Goal: Task Accomplishment & Management: Manage account settings

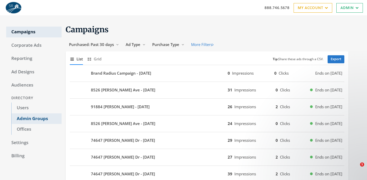
click at [47, 118] on link "Admin Groups" at bounding box center [36, 118] width 50 height 11
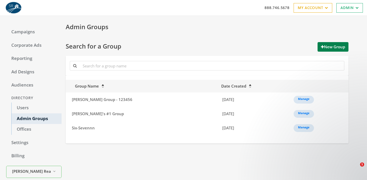
click at [110, 27] on div "Admin Groups" at bounding box center [205, 27] width 287 height 10
click at [178, 42] on h1 "Search for a Group New Group" at bounding box center [207, 47] width 283 height 10
click at [346, 47] on button "New Group" at bounding box center [333, 47] width 31 height 10
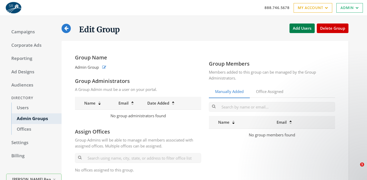
click at [97, 58] on h4 "Group Name" at bounding box center [138, 57] width 126 height 7
click at [105, 68] on icon "button" at bounding box center [104, 67] width 4 height 4
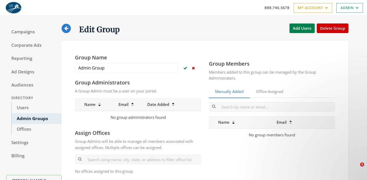
click at [195, 69] on button "button" at bounding box center [194, 68] width 6 height 9
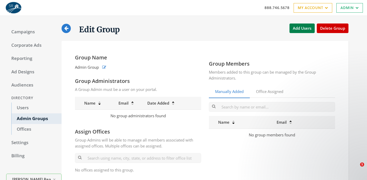
click at [136, 52] on div "Group Name Admin Group Group Administrators A Group Admin must be a user on you…" at bounding box center [205, 115] width 271 height 133
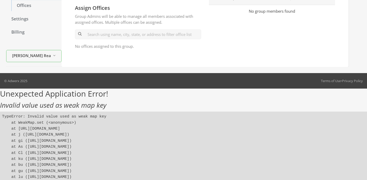
scroll to position [118, 0]
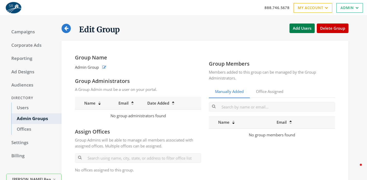
click at [69, 30] on link at bounding box center [66, 28] width 9 height 9
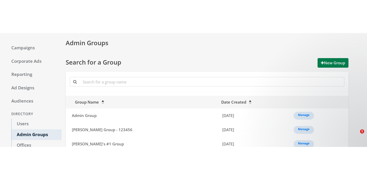
scroll to position [17, 0]
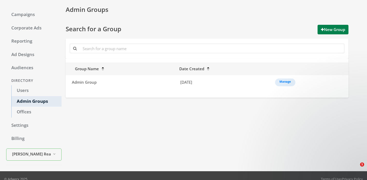
click at [235, 112] on div "Admin Groups Search for a Group New Group Group Name Date Created Admin Group 9…" at bounding box center [211, 85] width 299 height 160
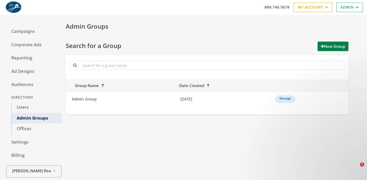
scroll to position [0, 0]
drag, startPoint x: 78, startPoint y: 152, endPoint x: 12, endPoint y: 148, distance: 65.6
click at [77, 152] on div "Admin Groups Search for a Group New Group Group Name Date Created Admin Group 9…" at bounding box center [211, 102] width 299 height 160
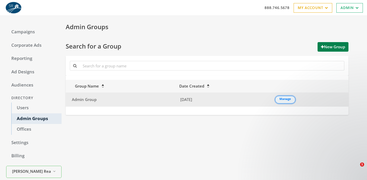
click at [281, 97] on link "Manage" at bounding box center [285, 100] width 20 height 8
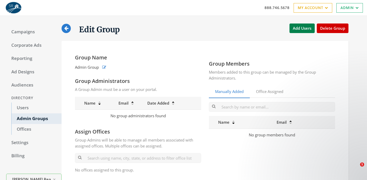
scroll to position [7, 0]
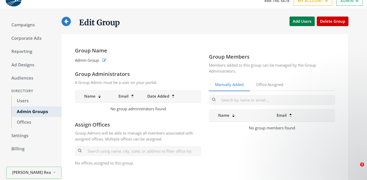
click at [360, 98] on div "Edit Group Add Users Delete Group Group Name Admin Group Group Administrators A…" at bounding box center [211, 99] width 299 height 168
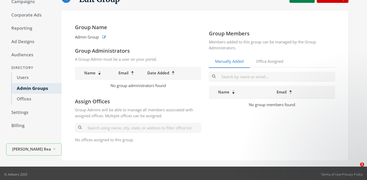
scroll to position [32, 0]
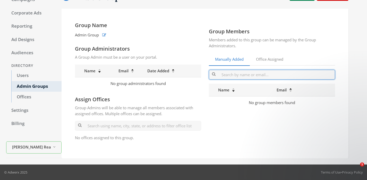
click at [233, 77] on input "text" at bounding box center [272, 75] width 126 height 10
type input "j"
type input "a"
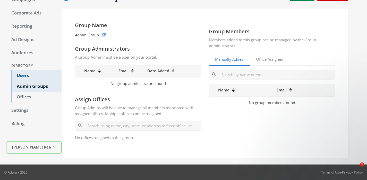
click at [38, 76] on link "Users" at bounding box center [36, 75] width 50 height 11
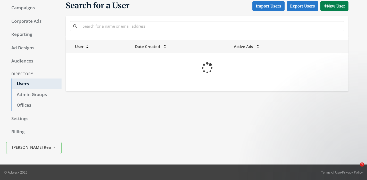
scroll to position [32, 0]
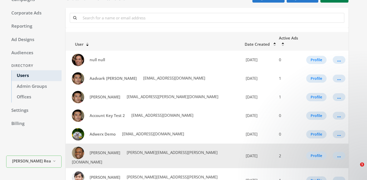
click at [137, 149] on span "[PERSON_NAME][EMAIL_ADDRESS][PERSON_NAME][DOMAIN_NAME]" at bounding box center [145, 156] width 146 height 15
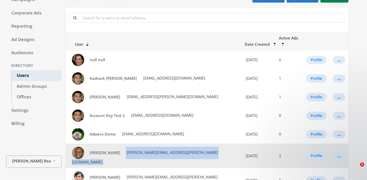
click at [137, 149] on span "[PERSON_NAME][EMAIL_ADDRESS][PERSON_NAME][DOMAIN_NAME]" at bounding box center [145, 156] width 146 height 15
copy span "[PERSON_NAME][EMAIL_ADDRESS][PERSON_NAME][DOMAIN_NAME]"
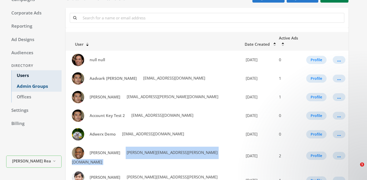
click at [42, 89] on link "Admin Groups" at bounding box center [36, 86] width 50 height 11
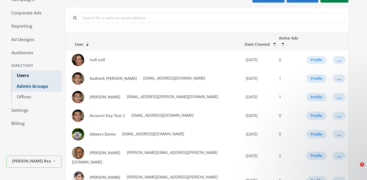
scroll to position [24, 0]
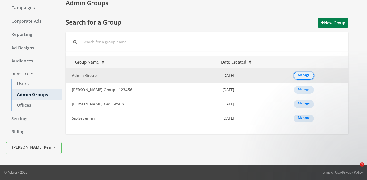
click at [297, 76] on link "Manage" at bounding box center [304, 76] width 20 height 8
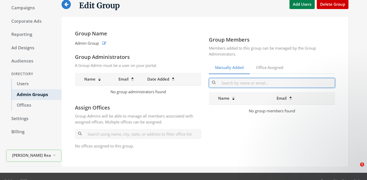
click at [286, 82] on input "text" at bounding box center [272, 83] width 126 height 10
paste input "[PERSON_NAME][EMAIL_ADDRESS][PERSON_NAME][DOMAIN_NAME]"
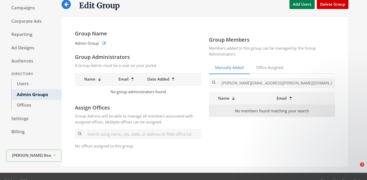
click at [257, 116] on td "No members found matching your search" at bounding box center [272, 110] width 126 height 12
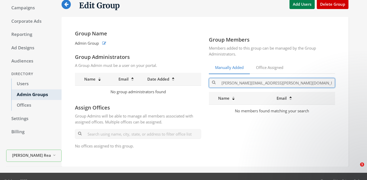
click at [248, 83] on input "[PERSON_NAME][EMAIL_ADDRESS][PERSON_NAME][DOMAIN_NAME]" at bounding box center [272, 83] width 126 height 10
click at [245, 81] on input "[PERSON_NAME][EMAIL_ADDRESS][PERSON_NAME][DOMAIN_NAME]" at bounding box center [272, 83] width 126 height 10
drag, startPoint x: 245, startPoint y: 81, endPoint x: 299, endPoint y: 83, distance: 54.4
click at [299, 83] on input "[PERSON_NAME][EMAIL_ADDRESS][PERSON_NAME][DOMAIN_NAME]" at bounding box center [272, 83] width 126 height 10
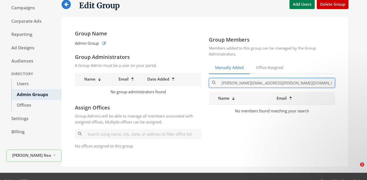
click at [288, 81] on input "[PERSON_NAME][EMAIL_ADDRESS][PERSON_NAME][DOMAIN_NAME]" at bounding box center [272, 83] width 126 height 10
type input "[PERSON_NAME][EMAIL_ADDRESS][PERSON_NAME][DOMAIN_NAME]"
click at [280, 85] on input "[PERSON_NAME][EMAIL_ADDRESS][PERSON_NAME][DOMAIN_NAME]" at bounding box center [272, 83] width 126 height 10
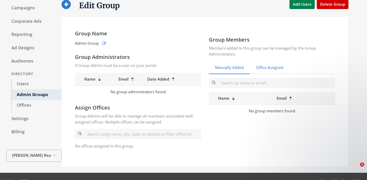
click at [272, 67] on link "Office Assigned" at bounding box center [270, 67] width 40 height 13
click at [236, 70] on link "Manually Added" at bounding box center [229, 67] width 41 height 13
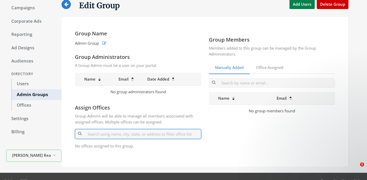
click at [116, 134] on input "text" at bounding box center [138, 134] width 126 height 10
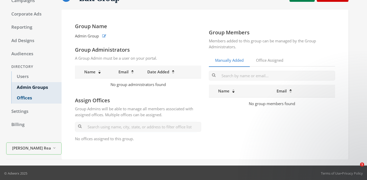
click at [23, 95] on link "Offices" at bounding box center [36, 98] width 50 height 11
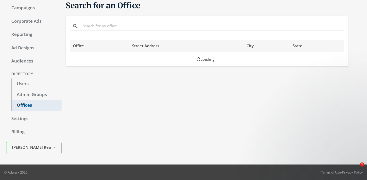
scroll to position [24, 0]
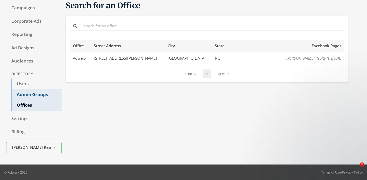
click at [39, 92] on link "Admin Groups" at bounding box center [36, 94] width 50 height 11
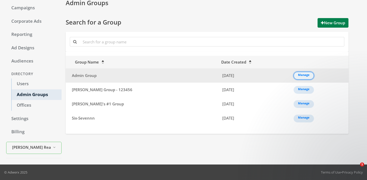
click at [294, 76] on link "Manage" at bounding box center [304, 76] width 20 height 8
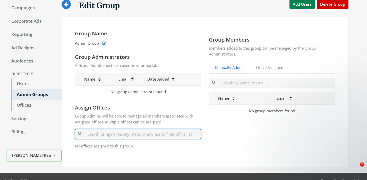
click at [125, 132] on input "text" at bounding box center [138, 134] width 126 height 10
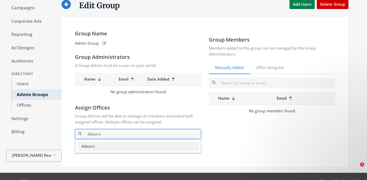
type input "Adwerx"
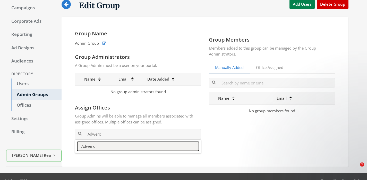
click at [181, 143] on button "Adwerx" at bounding box center [138, 145] width 122 height 9
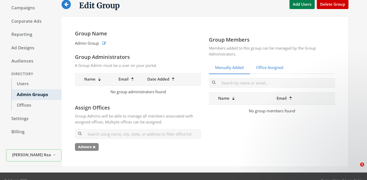
click at [272, 65] on link "Office Assigned" at bounding box center [270, 67] width 40 height 13
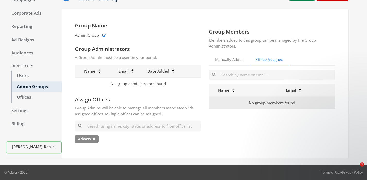
scroll to position [32, 0]
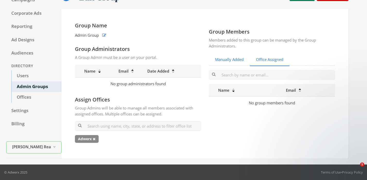
click at [225, 60] on link "Manually Added" at bounding box center [229, 59] width 41 height 13
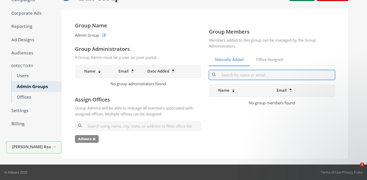
click at [248, 77] on input "text" at bounding box center [272, 75] width 126 height 10
paste input "[PERSON_NAME][EMAIL_ADDRESS][PERSON_NAME][DOMAIN_NAME]"
drag, startPoint x: 297, startPoint y: 74, endPoint x: 277, endPoint y: 74, distance: 19.9
click at [277, 74] on input "[PERSON_NAME][EMAIL_ADDRESS][PERSON_NAME][DOMAIN_NAME]" at bounding box center [272, 75] width 126 height 10
type input "[PERSON_NAME][EMAIL_ADDRESS][PERSON_NAME][DOMAIN_NAME]"
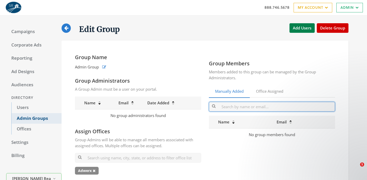
scroll to position [0, 0]
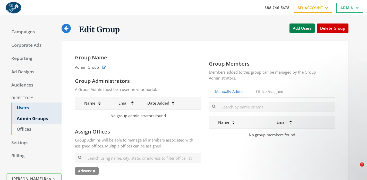
click at [35, 105] on link "Users" at bounding box center [36, 107] width 50 height 11
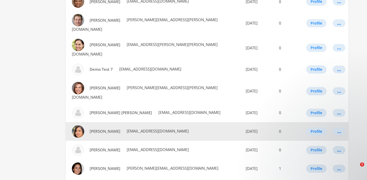
scroll to position [243, 0]
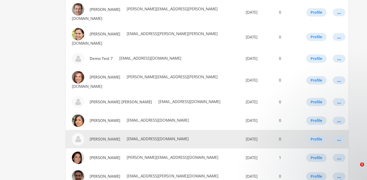
click at [135, 136] on span "[EMAIL_ADDRESS][DOMAIN_NAME]" at bounding box center [157, 138] width 63 height 5
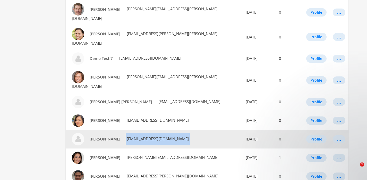
click at [135, 136] on span "[EMAIL_ADDRESS][DOMAIN_NAME]" at bounding box center [157, 138] width 63 height 5
copy span "[EMAIL_ADDRESS][DOMAIN_NAME]"
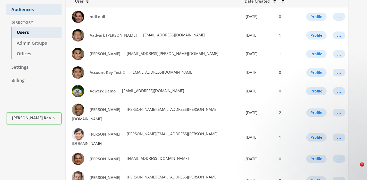
scroll to position [0, 0]
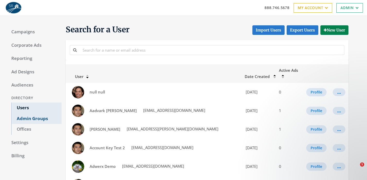
click at [45, 120] on link "Admin Groups" at bounding box center [36, 118] width 50 height 11
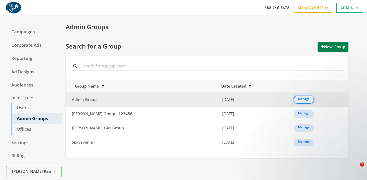
click at [297, 98] on link "Manage" at bounding box center [304, 100] width 20 height 8
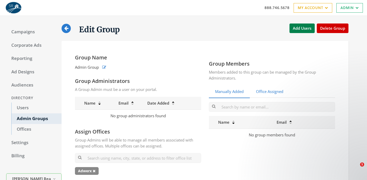
click at [263, 91] on link "Office Assigned" at bounding box center [270, 91] width 40 height 13
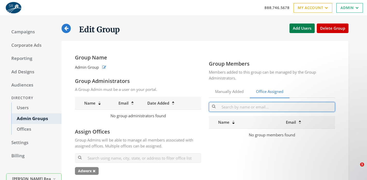
click at [254, 109] on input "text" at bounding box center [272, 107] width 126 height 10
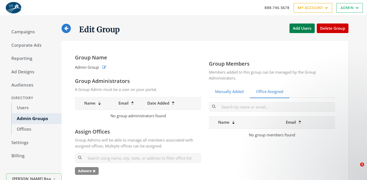
click at [224, 89] on link "Manually Added" at bounding box center [229, 91] width 41 height 13
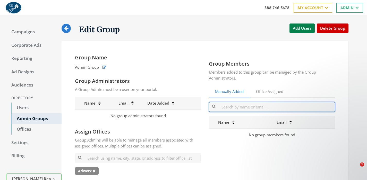
click at [230, 108] on input "text" at bounding box center [272, 107] width 126 height 10
paste input "[EMAIL_ADDRESS][DOMAIN_NAME]"
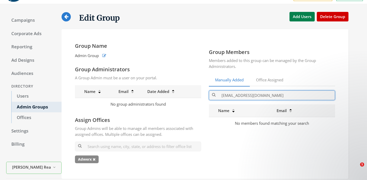
scroll to position [12, 0]
type input "[EMAIL_ADDRESS][DOMAIN_NAME]"
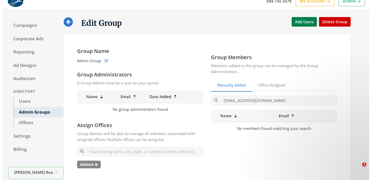
scroll to position [0, 0]
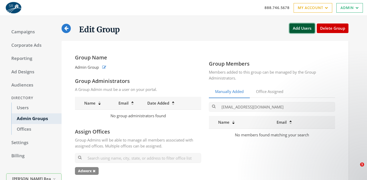
click at [298, 28] on button "Add Users" at bounding box center [302, 28] width 25 height 10
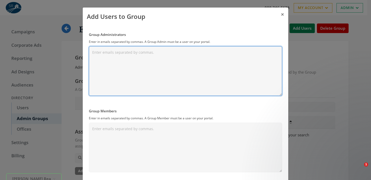
click at [140, 63] on textarea "Group Administrators" at bounding box center [185, 70] width 193 height 49
paste textarea "[EMAIL_ADDRESS][DOMAIN_NAME]"
click at [181, 62] on textarea "ekline@smithrealty.com," at bounding box center [185, 70] width 193 height 49
paste textarea "[PERSON_NAME][EMAIL_ADDRESS][PERSON_NAME][DOMAIN_NAME]"
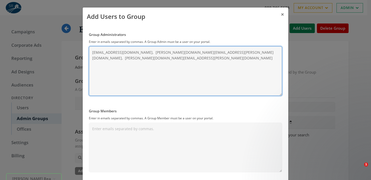
type textarea "ekline@smithrealty.com, arnold.reese@smithrealty.com, emily.turner@smithrealty.…"
drag, startPoint x: 248, startPoint y: 59, endPoint x: 94, endPoint y: 44, distance: 154.6
click at [94, 44] on div "Group Administrators Enter in emails separated by commas. A Group Admin must be…" at bounding box center [185, 64] width 193 height 64
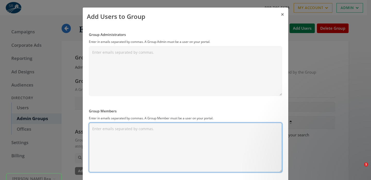
click at [161, 146] on textarea "Group Members" at bounding box center [185, 146] width 193 height 49
paste textarea "ekline@smithrealty.com, arnold.reese@smithrealty.com, emily.turner@smithrealty.…"
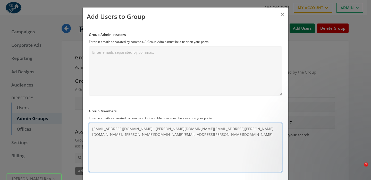
type textarea "ekline@smithrealty.com, arnold.reese@smithrealty.com, emily.turner@smithrealty.…"
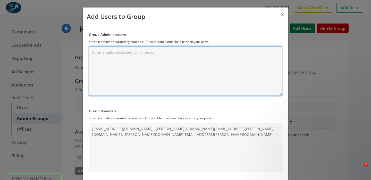
click at [148, 54] on textarea "Group Administrators" at bounding box center [185, 70] width 193 height 49
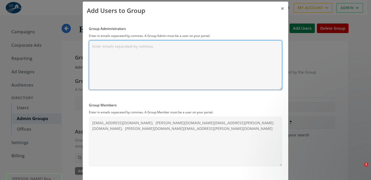
scroll to position [12, 0]
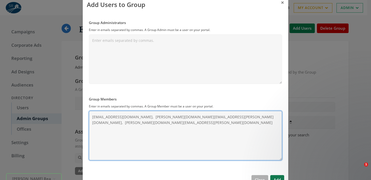
click at [204, 147] on textarea "ekline@smithrealty.com, arnold.reese@smithrealty.com, emily.turner@smithrealty.…" at bounding box center [185, 135] width 193 height 49
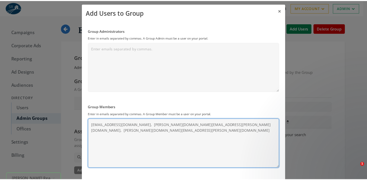
scroll to position [4, 0]
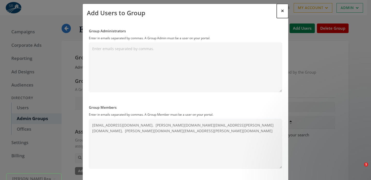
click at [281, 8] on span "×" at bounding box center [282, 11] width 3 height 8
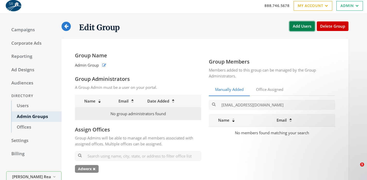
scroll to position [6, 0]
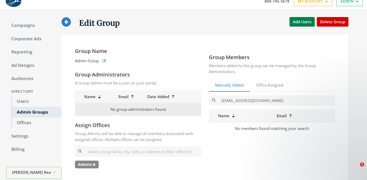
click at [128, 112] on td "No group administrators found" at bounding box center [138, 109] width 126 height 12
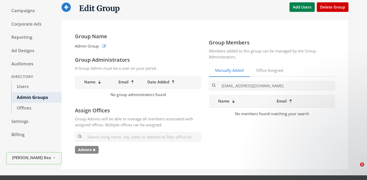
scroll to position [29, 0]
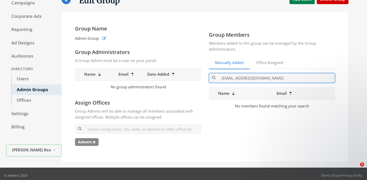
click at [260, 77] on input "[EMAIL_ADDRESS][DOMAIN_NAME]" at bounding box center [272, 78] width 126 height 10
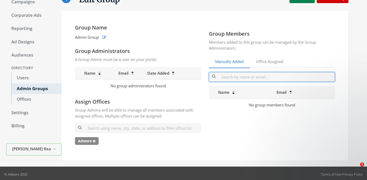
scroll to position [30, 0]
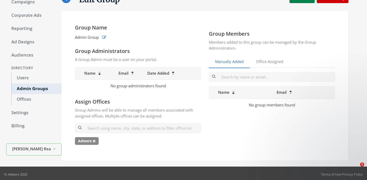
click at [253, 114] on div "Group Members Members added to this group can be managed by the Group Administr…" at bounding box center [272, 85] width 134 height 122
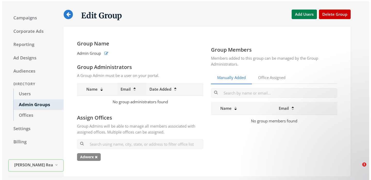
scroll to position [11, 0]
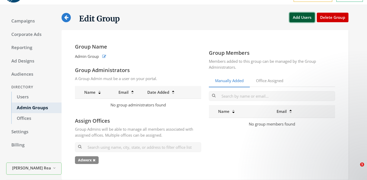
click at [300, 18] on button "Add Users" at bounding box center [302, 18] width 25 height 10
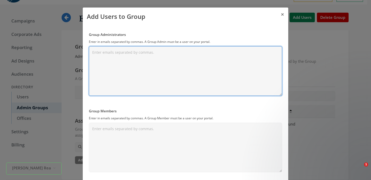
click at [150, 63] on textarea "Group Administrators" at bounding box center [185, 70] width 193 height 49
click at [109, 61] on textarea "Group Administrators" at bounding box center [185, 70] width 193 height 49
paste textarea "Select ‘Add Users’ in the top right and corner to bulk add users. Enter each em…"
type textarea "Select ‘Add Users’ in the top right and corner to bulk add users. Enter each em…"
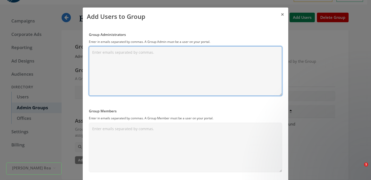
paste textarea "[PERSON_NAME][EMAIL_ADDRESS][PERSON_NAME][DOMAIN_NAME]"
paste textarea "[EMAIL_ADDRESS][DOMAIN_NAME]"
type textarea "emily.turner@smithrealty.com , ekline@smithrealty.com"
click at [214, 54] on textarea "emily.turner@smithrealty.com , ekline@smithrealty.com" at bounding box center [185, 70] width 193 height 49
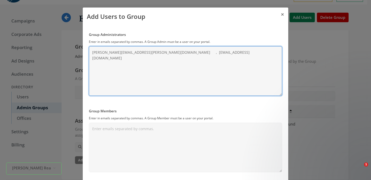
click at [214, 54] on textarea "emily.turner@smithrealty.com , ekline@smithrealty.com" at bounding box center [185, 70] width 193 height 49
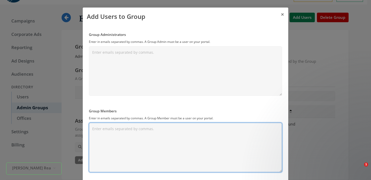
click at [113, 131] on textarea "Group Members" at bounding box center [185, 146] width 193 height 49
paste textarea "[PERSON_NAME][EMAIL_ADDRESS][PERSON_NAME][DOMAIN_NAME]"
paste textarea "[EMAIL_ADDRESS][PERSON_NAME][DOMAIN_NAME]"
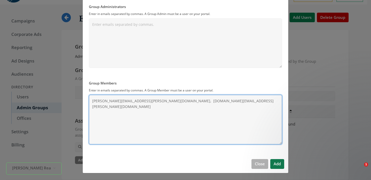
scroll to position [28, 0]
type textarea "jane.smith@smithrealty.com, israel.ballard@smithrealty.com"
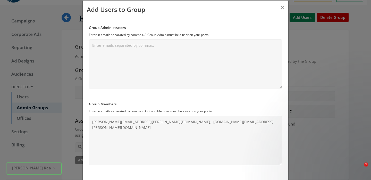
scroll to position [0, 0]
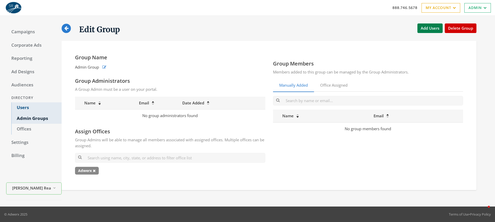
click at [44, 108] on link "Users" at bounding box center [36, 107] width 50 height 11
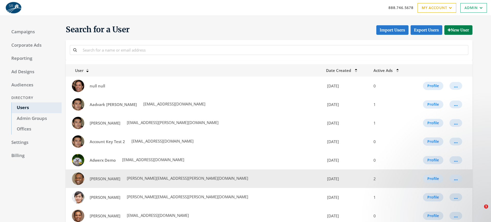
click at [146, 183] on td "Arnold Reese [EMAIL_ADDRESS][PERSON_NAME][DOMAIN_NAME]" at bounding box center [194, 178] width 257 height 19
click at [149, 177] on span "[PERSON_NAME][EMAIL_ADDRESS][PERSON_NAME][DOMAIN_NAME]" at bounding box center [187, 178] width 122 height 5
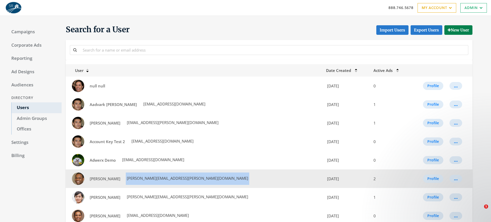
click at [149, 177] on span "[PERSON_NAME][EMAIL_ADDRESS][PERSON_NAME][DOMAIN_NAME]" at bounding box center [187, 178] width 122 height 5
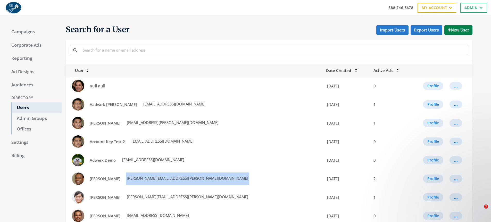
copy span "[PERSON_NAME][EMAIL_ADDRESS][PERSON_NAME][DOMAIN_NAME]"
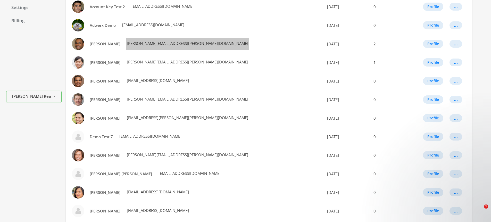
scroll to position [136, 0]
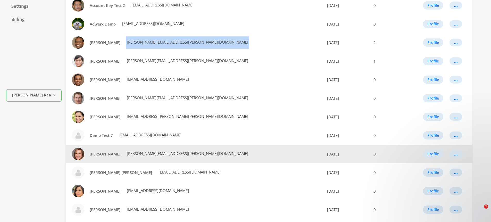
click at [142, 154] on span "[PERSON_NAME][EMAIL_ADDRESS][PERSON_NAME][DOMAIN_NAME]" at bounding box center [187, 153] width 122 height 5
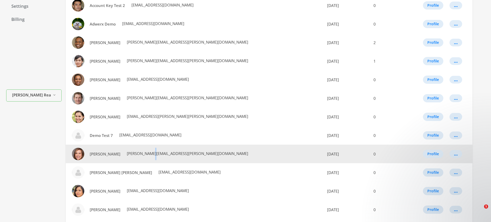
click at [142, 154] on span "[PERSON_NAME][EMAIL_ADDRESS][PERSON_NAME][DOMAIN_NAME]" at bounding box center [187, 153] width 122 height 5
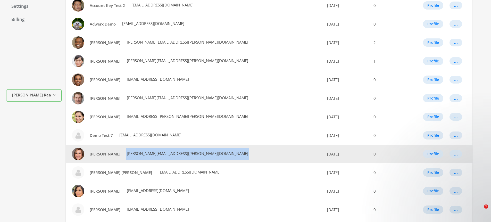
click at [142, 154] on span "[PERSON_NAME][EMAIL_ADDRESS][PERSON_NAME][DOMAIN_NAME]" at bounding box center [187, 153] width 122 height 5
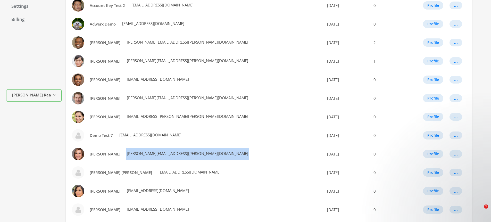
copy span "[PERSON_NAME][EMAIL_ADDRESS][PERSON_NAME][DOMAIN_NAME]"
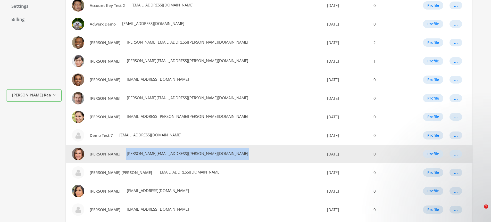
copy span "[PERSON_NAME][EMAIL_ADDRESS][PERSON_NAME][DOMAIN_NAME]"
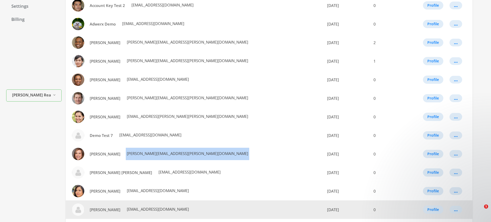
click at [139, 210] on span "[EMAIL_ADDRESS][DOMAIN_NAME]" at bounding box center [157, 208] width 63 height 5
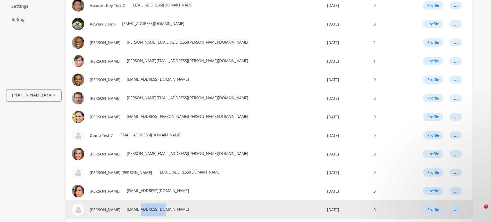
click at [139, 210] on span "[EMAIL_ADDRESS][DOMAIN_NAME]" at bounding box center [157, 208] width 63 height 5
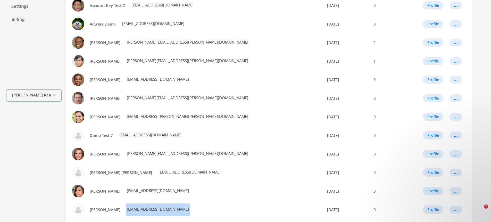
copy span "[EMAIL_ADDRESS][DOMAIN_NAME]"
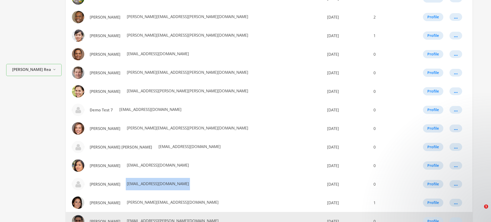
scroll to position [265, 0]
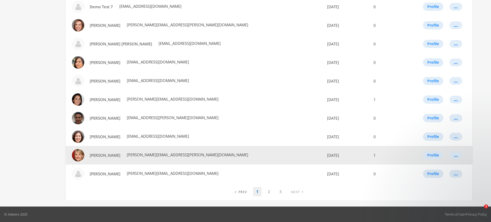
click at [134, 154] on span "[PERSON_NAME][EMAIL_ADDRESS][PERSON_NAME][DOMAIN_NAME]" at bounding box center [187, 154] width 122 height 5
click at [137, 156] on span "[PERSON_NAME][EMAIL_ADDRESS][PERSON_NAME][DOMAIN_NAME]" at bounding box center [187, 154] width 122 height 5
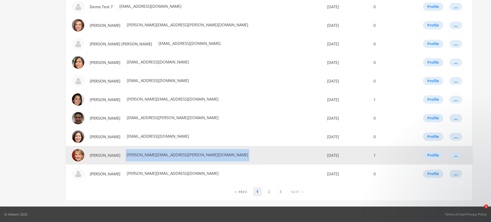
click at [137, 156] on span "[PERSON_NAME][EMAIL_ADDRESS][PERSON_NAME][DOMAIN_NAME]" at bounding box center [187, 154] width 122 height 5
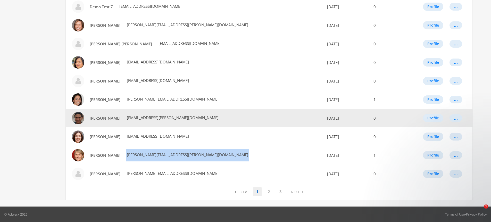
click at [135, 117] on span "[EMAIL_ADDRESS][PERSON_NAME][DOMAIN_NAME]" at bounding box center [172, 117] width 93 height 5
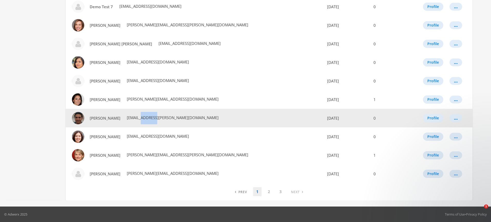
click at [135, 117] on span "[EMAIL_ADDRESS][PERSON_NAME][DOMAIN_NAME]" at bounding box center [172, 117] width 93 height 5
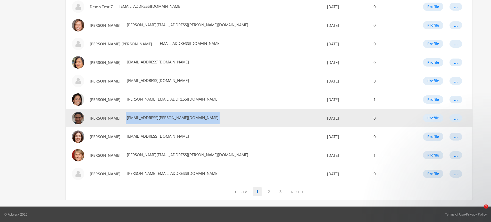
click at [135, 117] on span "[EMAIL_ADDRESS][PERSON_NAME][DOMAIN_NAME]" at bounding box center [172, 117] width 93 height 5
